Goal: Navigation & Orientation: Find specific page/section

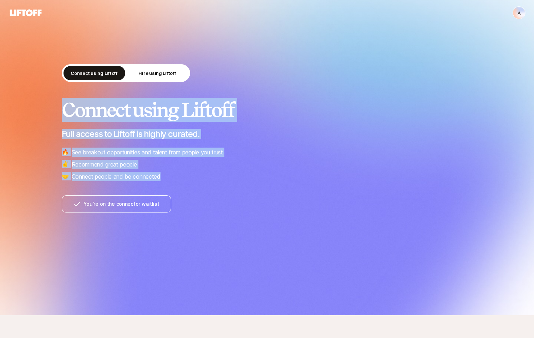
drag, startPoint x: 269, startPoint y: 201, endPoint x: 263, endPoint y: 74, distance: 127.2
click at [263, 75] on div "Connect using Liftoff Hire using Liftoff Connect using Liftoff Full access to L…" at bounding box center [267, 138] width 411 height 148
drag, startPoint x: 251, startPoint y: 72, endPoint x: 261, endPoint y: 197, distance: 125.7
click at [261, 196] on div "Connect using Liftoff Hire using Liftoff Connect using Liftoff Full access to L…" at bounding box center [267, 138] width 411 height 148
click at [261, 197] on div "Connect using Liftoff Hire using Liftoff Connect using Liftoff Full access to L…" at bounding box center [267, 138] width 411 height 148
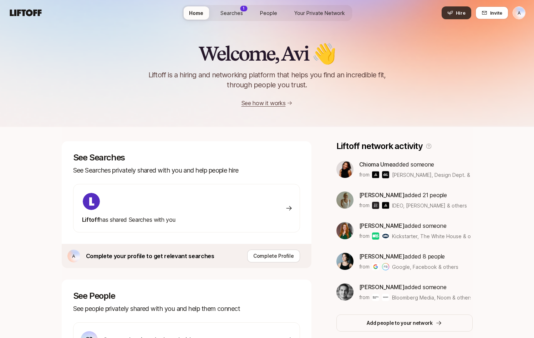
click at [461, 13] on span "Hire" at bounding box center [461, 12] width 10 height 7
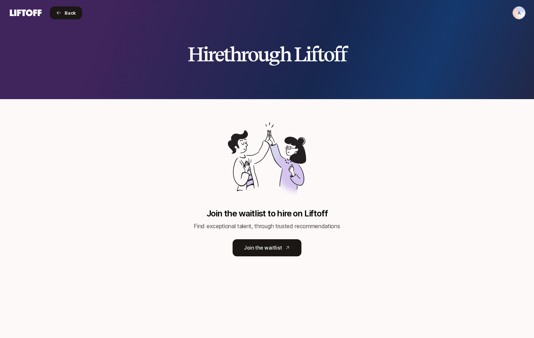
click at [71, 14] on span "Back" at bounding box center [70, 12] width 11 height 7
